Goal: Task Accomplishment & Management: Manage account settings

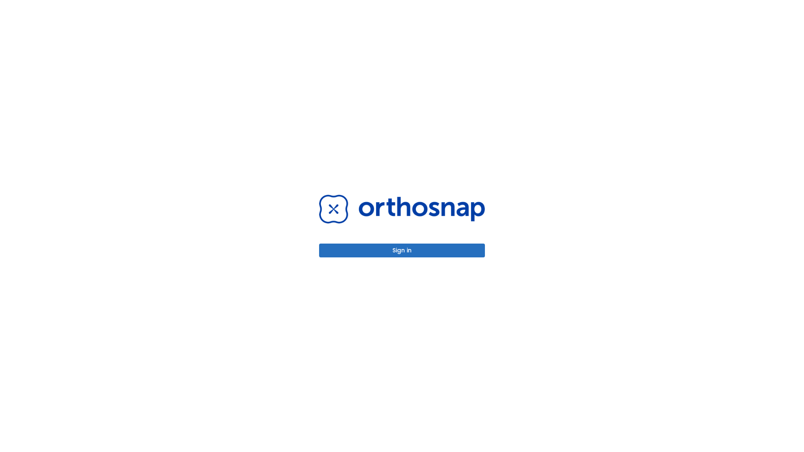
click at [402, 251] on button "Sign in" at bounding box center [402, 251] width 166 height 14
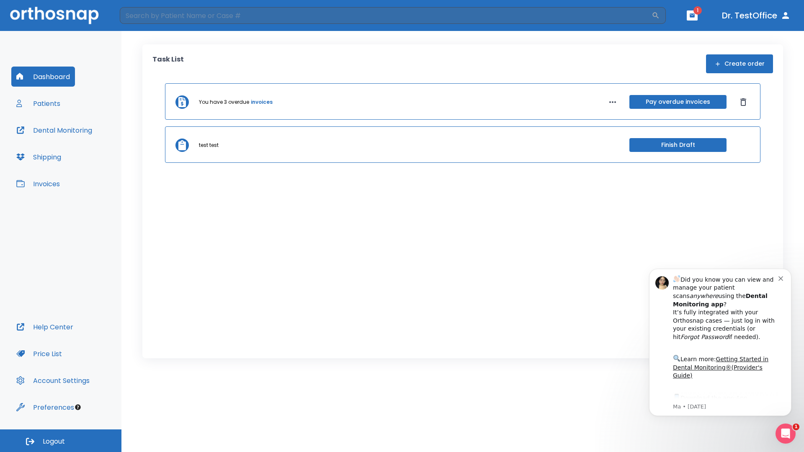
click at [61, 441] on span "Logout" at bounding box center [54, 441] width 22 height 9
